Goal: Task Accomplishment & Management: Use online tool/utility

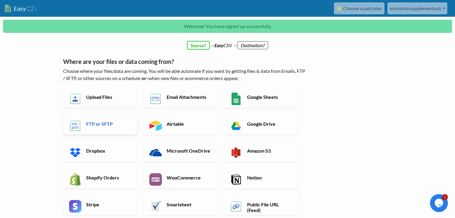
click at [111, 123] on h6 "FTP or SFTP" at bounding box center [108, 124] width 47 height 6
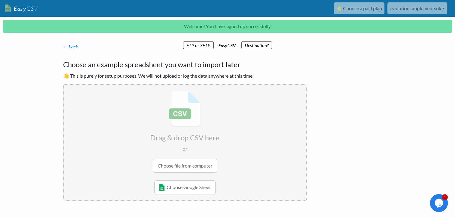
click at [179, 169] on input "file" at bounding box center [185, 132] width 243 height 94
click at [70, 48] on link "← back" at bounding box center [70, 47] width 15 height 6
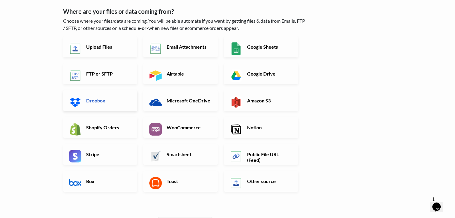
scroll to position [28, 0]
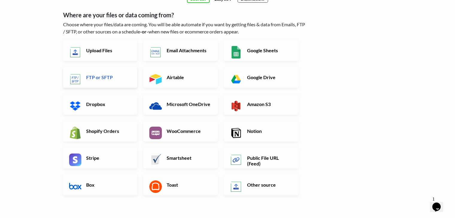
click at [104, 77] on h6 "FTP or SFTP" at bounding box center [108, 77] width 47 height 6
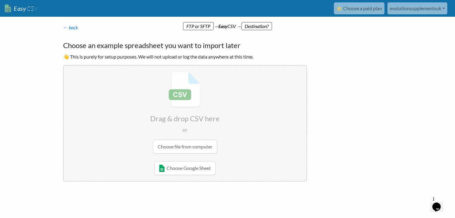
click at [180, 92] on input "file" at bounding box center [185, 113] width 243 height 94
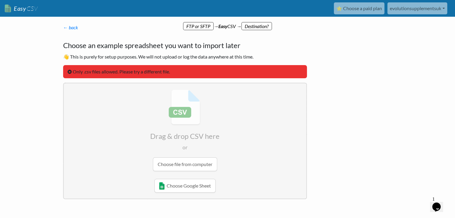
click at [185, 164] on input "file" at bounding box center [185, 130] width 243 height 94
type input "C:\fakepath\DropshipProductFeed.csv"
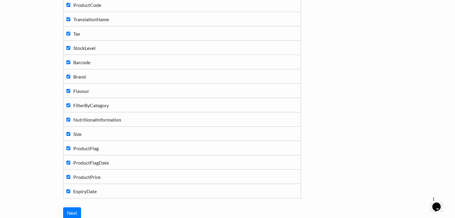
scroll to position [109, 0]
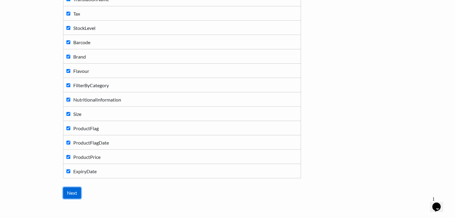
click at [71, 193] on input "Next" at bounding box center [72, 193] width 18 height 11
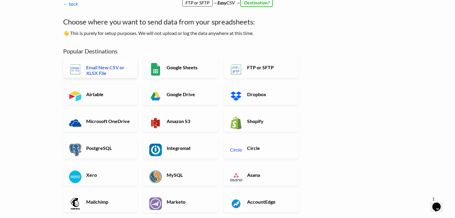
scroll to position [8, 0]
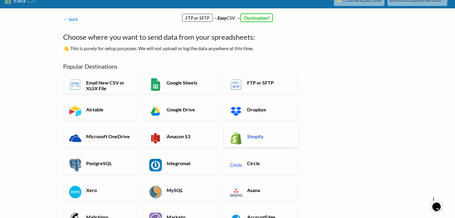
click at [258, 141] on link "Shopify" at bounding box center [261, 136] width 74 height 21
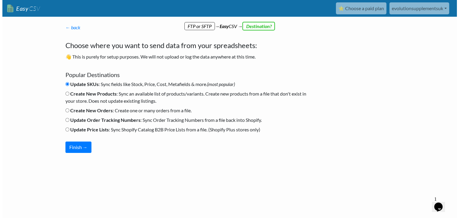
scroll to position [0, 0]
click at [131, 89] on li "Update SKUs : Sync fields like Stock, Price, Cost, Metafields & more. (most pop…" at bounding box center [187, 86] width 244 height 10
click at [102, 94] on b "Create New Products" at bounding box center [93, 94] width 46 height 6
click at [69, 94] on input "Create New Products : Sync an available list of products/variants. Create new p…" at bounding box center [67, 94] width 4 height 4
radio input "true"
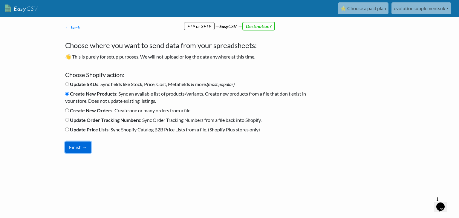
click at [78, 145] on button "Finish →" at bounding box center [78, 147] width 26 height 11
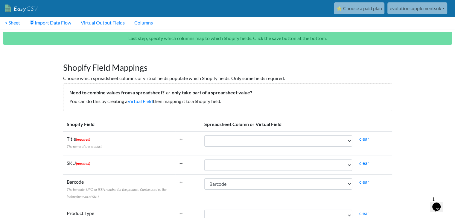
click at [272, 159] on td "ProductCode TranslationName Tax StockLevel Barcode Brand Flavour FilterByCatego…" at bounding box center [278, 165] width 155 height 19
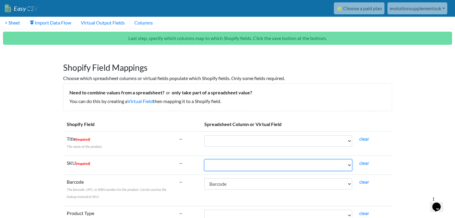
click at [273, 162] on select "ProductCode TranslationName Tax StockLevel Barcode Brand Flavour FilterByCatego…" at bounding box center [278, 165] width 148 height 11
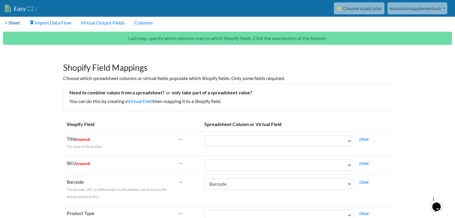
click at [14, 25] on link "< Sheet" at bounding box center [12, 23] width 25 height 12
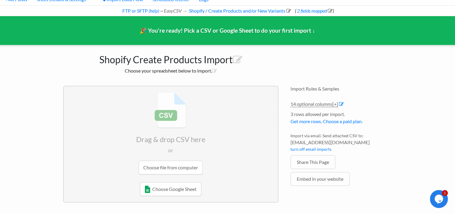
scroll to position [6, 0]
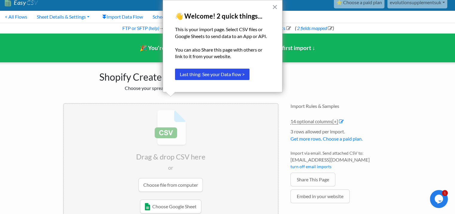
click at [279, 6] on div "× 👋 Welcome! 2 quick things... This is your import page. Select CSV files or Go…" at bounding box center [223, 46] width 120 height 92
drag, startPoint x: 276, startPoint y: 7, endPoint x: 273, endPoint y: 5, distance: 3.6
click at [273, 5] on button "×" at bounding box center [275, 7] width 6 height 10
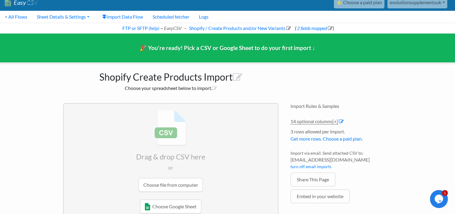
click at [167, 183] on input "file" at bounding box center [171, 150] width 214 height 94
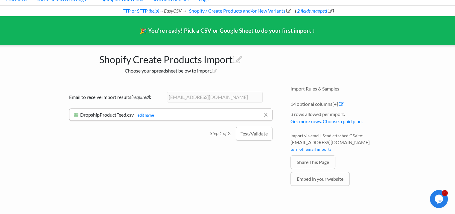
scroll to position [0, 0]
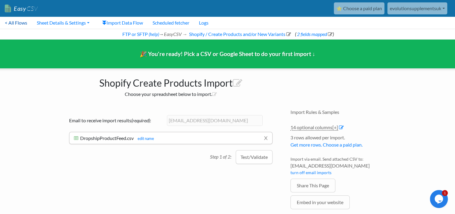
click at [10, 24] on link "< All Flows" at bounding box center [16, 23] width 32 height 12
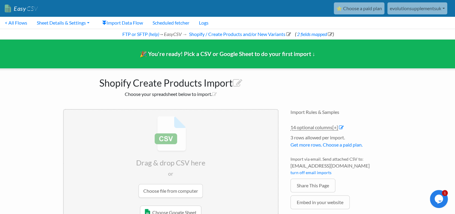
scroll to position [23, 0]
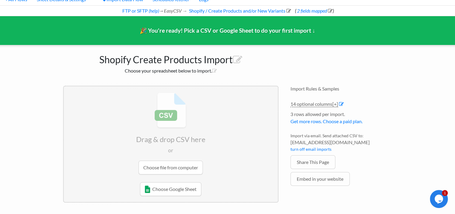
click at [157, 164] on input "file" at bounding box center [171, 133] width 214 height 94
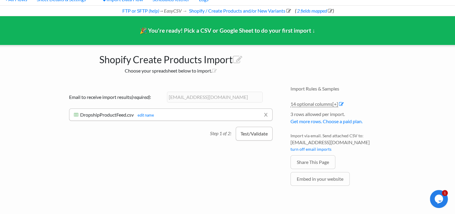
click at [256, 133] on button "Test/Validate" at bounding box center [254, 134] width 37 height 14
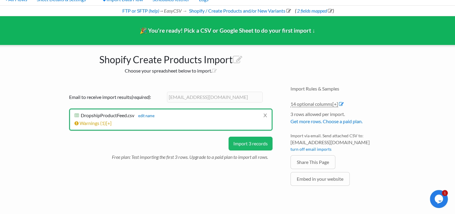
click at [241, 140] on button "Import 3 records" at bounding box center [250, 143] width 44 height 14
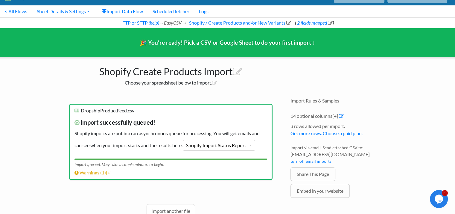
scroll to position [11, 0]
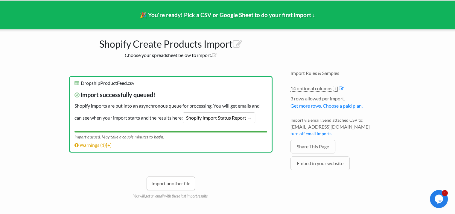
click at [174, 176] on link "Import another file" at bounding box center [171, 183] width 48 height 14
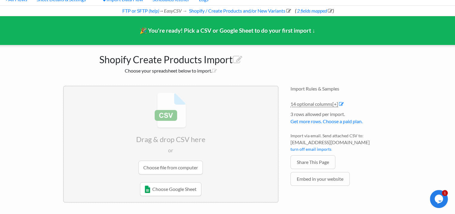
click at [175, 169] on input "file" at bounding box center [171, 133] width 214 height 94
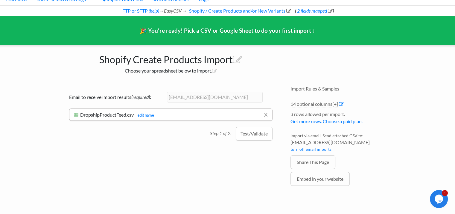
scroll to position [0, 0]
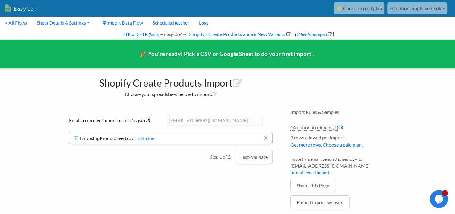
click at [22, 11] on link "Easy CSV" at bounding box center [21, 8] width 33 height 12
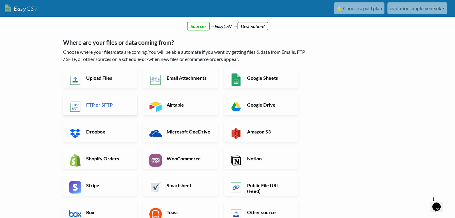
click at [92, 105] on h6 "FTP or SFTP" at bounding box center [108, 105] width 47 height 6
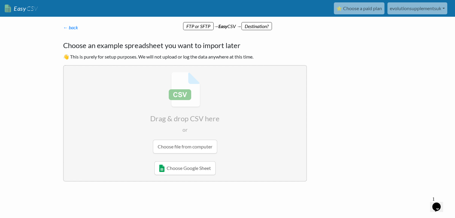
click at [176, 147] on input "file" at bounding box center [185, 113] width 243 height 94
type input "C:\fakepath\DropshipProductFeed.csv"
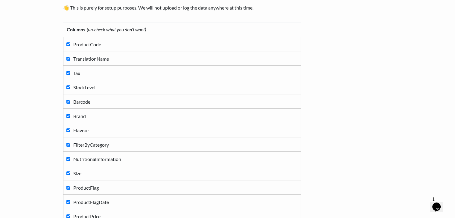
scroll to position [65, 0]
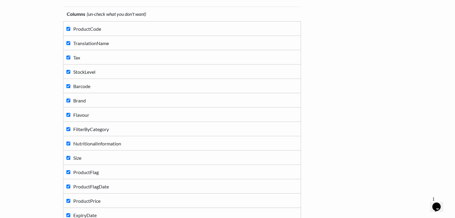
click at [68, 59] on input "Tax" at bounding box center [68, 58] width 4 height 4
checkbox input "false"
click at [69, 87] on input "Barcode" at bounding box center [68, 86] width 4 height 4
checkbox input "false"
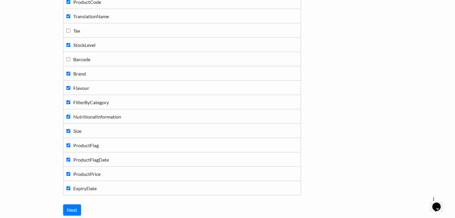
scroll to position [93, 0]
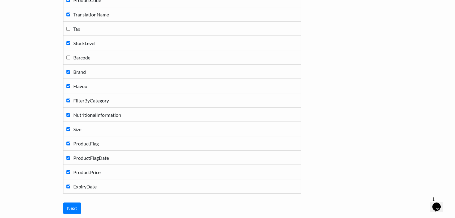
click at [68, 143] on input "ProductFlag" at bounding box center [68, 144] width 4 height 4
checkbox input "false"
click at [69, 156] on input "ProductFlagDate" at bounding box center [68, 158] width 4 height 4
checkbox input "false"
click at [69, 186] on input "ExpiryDate" at bounding box center [68, 187] width 4 height 4
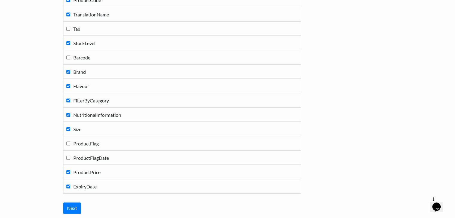
checkbox input "false"
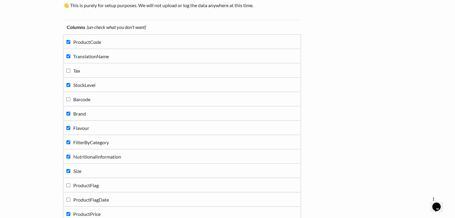
scroll to position [48, 0]
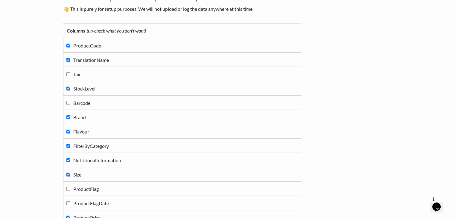
click at [68, 159] on input "NutritionalInformation" at bounding box center [68, 161] width 4 height 4
checkbox input "false"
click at [67, 145] on input "FilterByCategory" at bounding box center [68, 146] width 4 height 4
checkbox input "false"
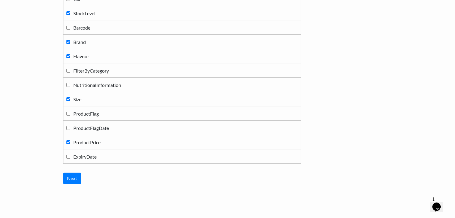
scroll to position [124, 0]
click at [69, 176] on input "Next" at bounding box center [72, 177] width 18 height 11
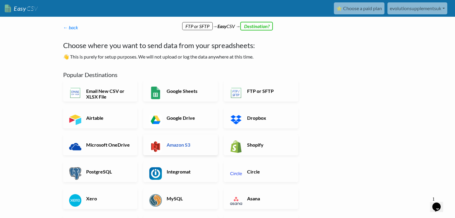
scroll to position [30, 0]
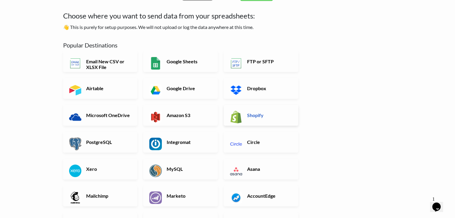
click at [258, 116] on h6 "Shopify" at bounding box center [269, 115] width 47 height 6
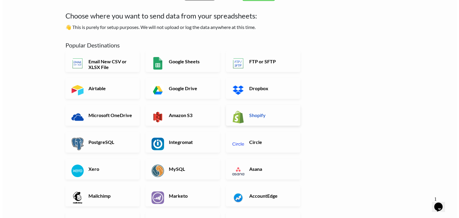
scroll to position [0, 0]
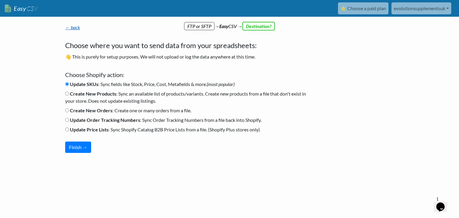
click at [72, 30] on link "← back" at bounding box center [72, 28] width 15 height 6
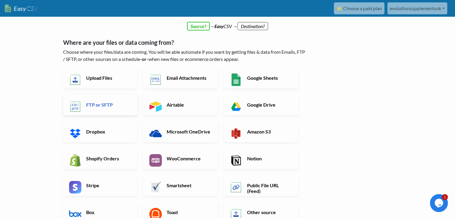
click at [103, 108] on link "FTP or SFTP" at bounding box center [100, 105] width 74 height 21
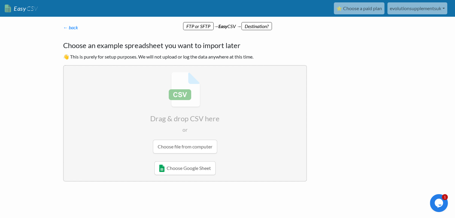
click at [183, 145] on input "file" at bounding box center [185, 113] width 243 height 94
type input "C:\fakepath\DropshipProductFeed.csv"
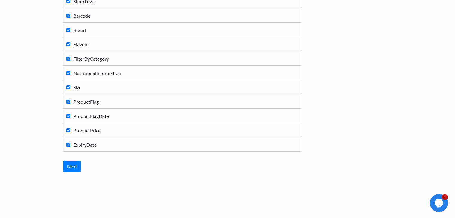
scroll to position [138, 0]
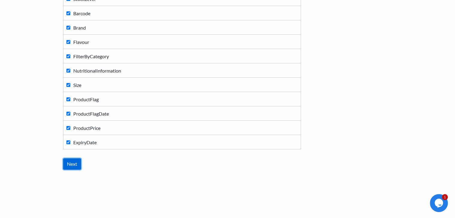
click at [71, 161] on input "Next" at bounding box center [72, 164] width 18 height 11
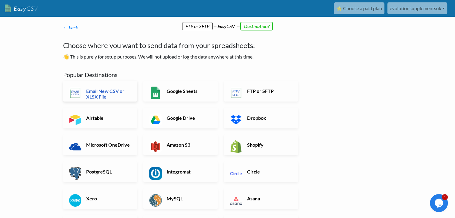
click at [121, 98] on h6 "Email New CSV or XLSX File" at bounding box center [108, 93] width 47 height 11
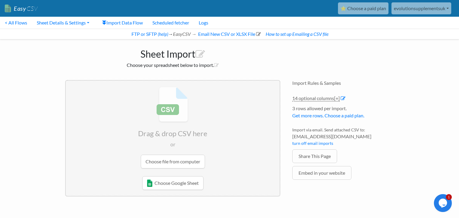
click at [160, 165] on input "file" at bounding box center [173, 128] width 214 height 94
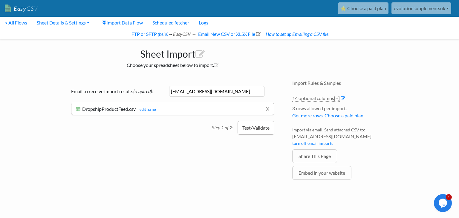
click at [248, 127] on button "Test/Validate" at bounding box center [256, 128] width 37 height 14
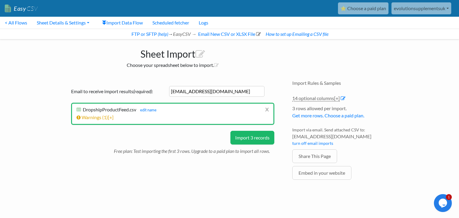
click at [248, 136] on button "Import 3 records" at bounding box center [253, 138] width 44 height 14
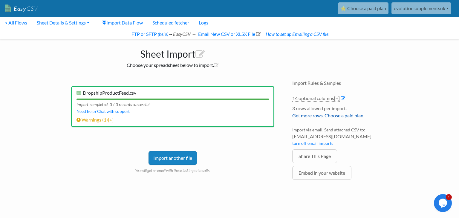
click at [316, 114] on link "Get more rows. Choose a paid plan." at bounding box center [329, 116] width 72 height 6
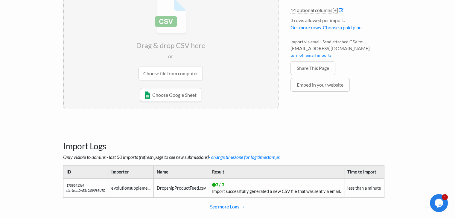
scroll to position [101, 0]
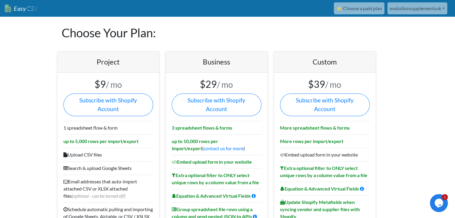
click at [444, 208] on div "Opens Chat This icon Opens the chat window." at bounding box center [439, 204] width 18 height 10
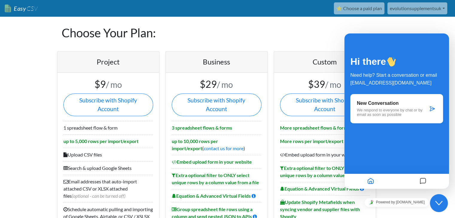
click at [400, 110] on p "We respond to everyone by chat or by email as soon as possible" at bounding box center [392, 112] width 71 height 9
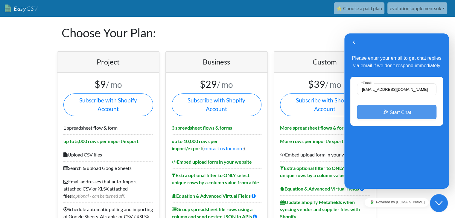
click at [396, 111] on button "Start Chat" at bounding box center [397, 112] width 80 height 14
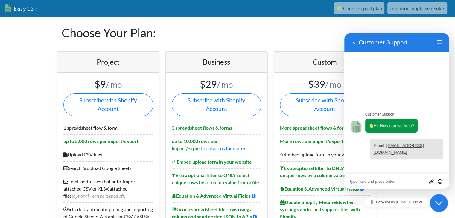
click at [386, 179] on div "Upload File Insert emoji" at bounding box center [396, 181] width 95 height 5
click at [374, 183] on textarea at bounding box center [396, 181] width 95 height 5
type textarea "Hi"
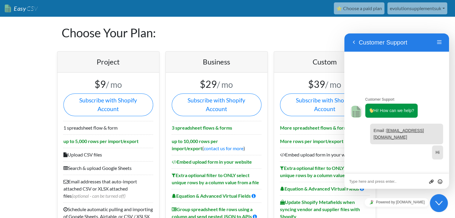
click at [445, 205] on div "Close Chat This icon closes the chat window." at bounding box center [439, 203] width 18 height 7
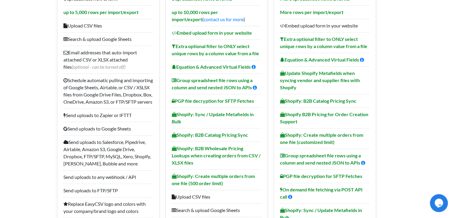
scroll to position [154, 0]
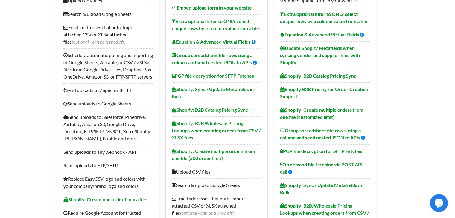
click at [443, 201] on icon "Opens Chat This icon Opens the chat window." at bounding box center [439, 204] width 10 height 10
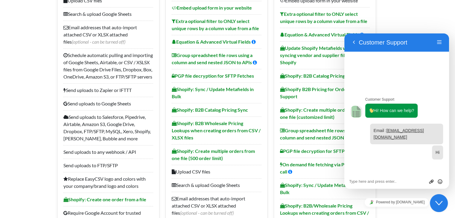
click at [378, 182] on textarea at bounding box center [396, 181] width 95 height 5
type textarea "Can I speak to someone?"
